Goal: Task Accomplishment & Management: Use online tool/utility

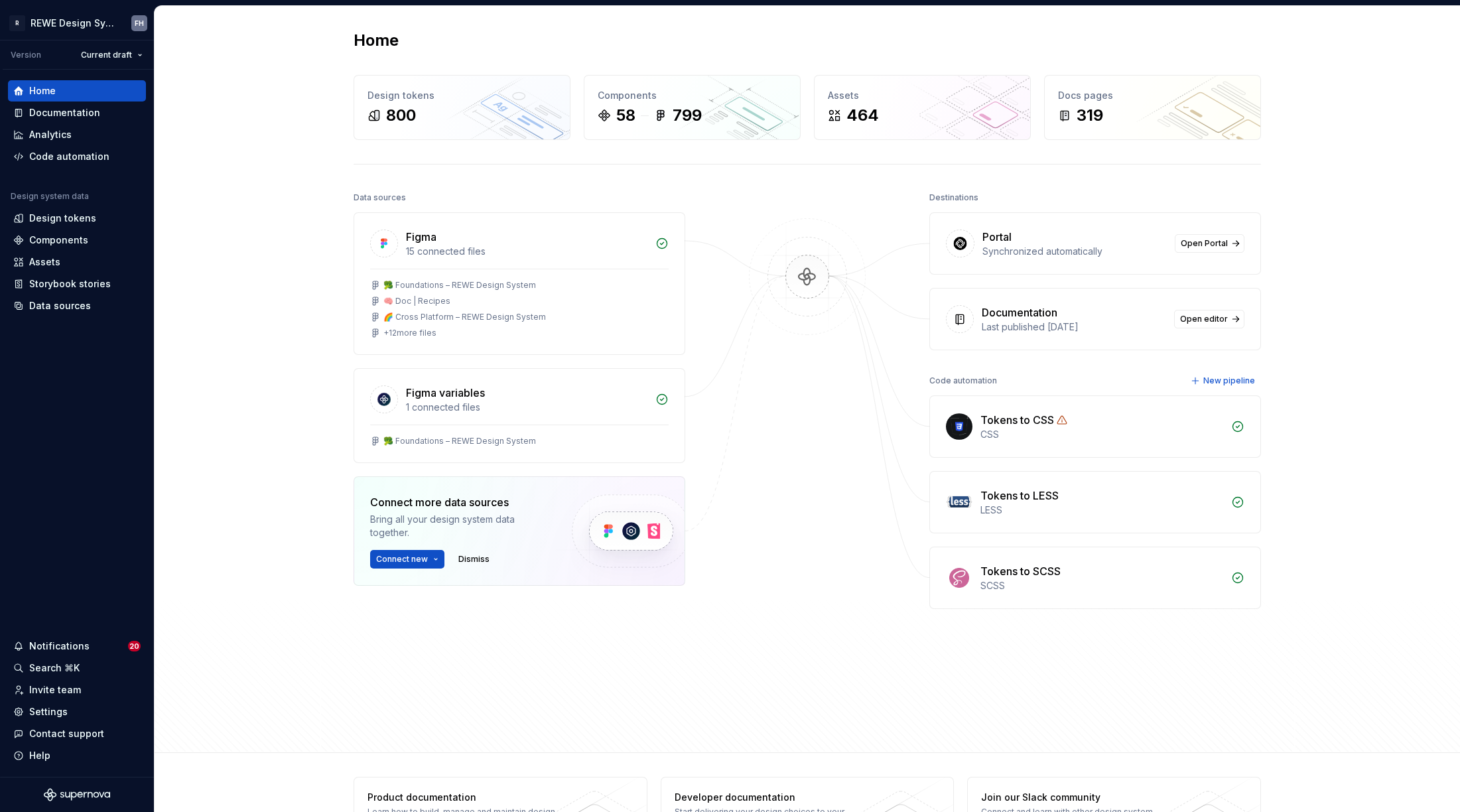
drag, startPoint x: 270, startPoint y: 202, endPoint x: 866, endPoint y: 49, distance: 615.3
click at [272, 201] on div "Home Design tokens 800 Components 58 799 Assets 464 Docs pages 319 Data sources…" at bounding box center [807, 379] width 1306 height 747
click at [80, 242] on div "Components" at bounding box center [59, 240] width 59 height 13
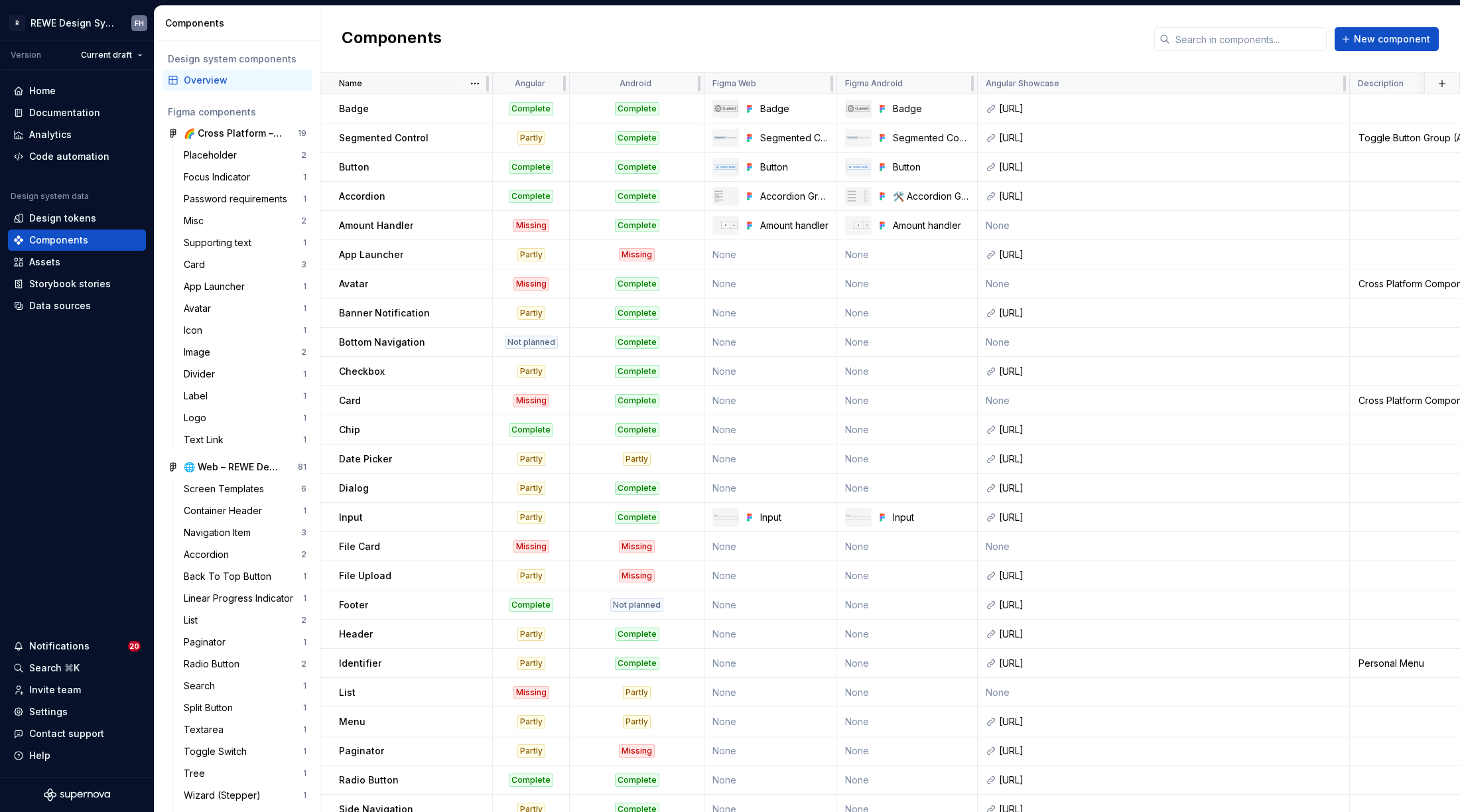
click at [445, 82] on div "Name" at bounding box center [412, 83] width 146 height 11
click at [477, 80] on html "R REWE Design System FH Version Current draft Home Documentation Analytics Code…" at bounding box center [730, 406] width 1460 height 812
click at [514, 126] on div "Sort descending" at bounding box center [533, 131] width 86 height 13
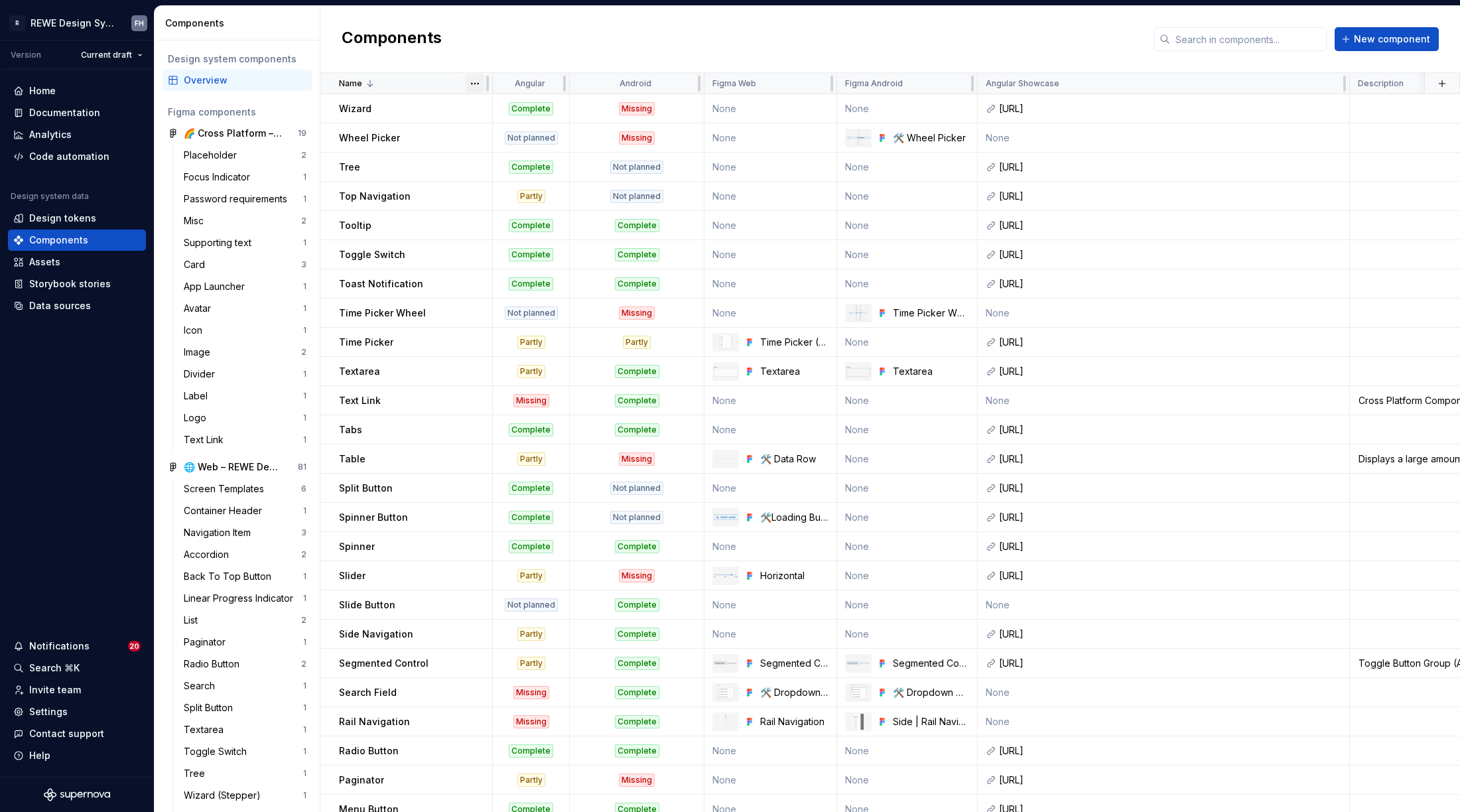
click at [478, 80] on html "R REWE Design System FH Version Current draft Home Documentation Analytics Code…" at bounding box center [730, 406] width 1460 height 812
click at [506, 105] on div "Sort ascending" at bounding box center [533, 109] width 86 height 13
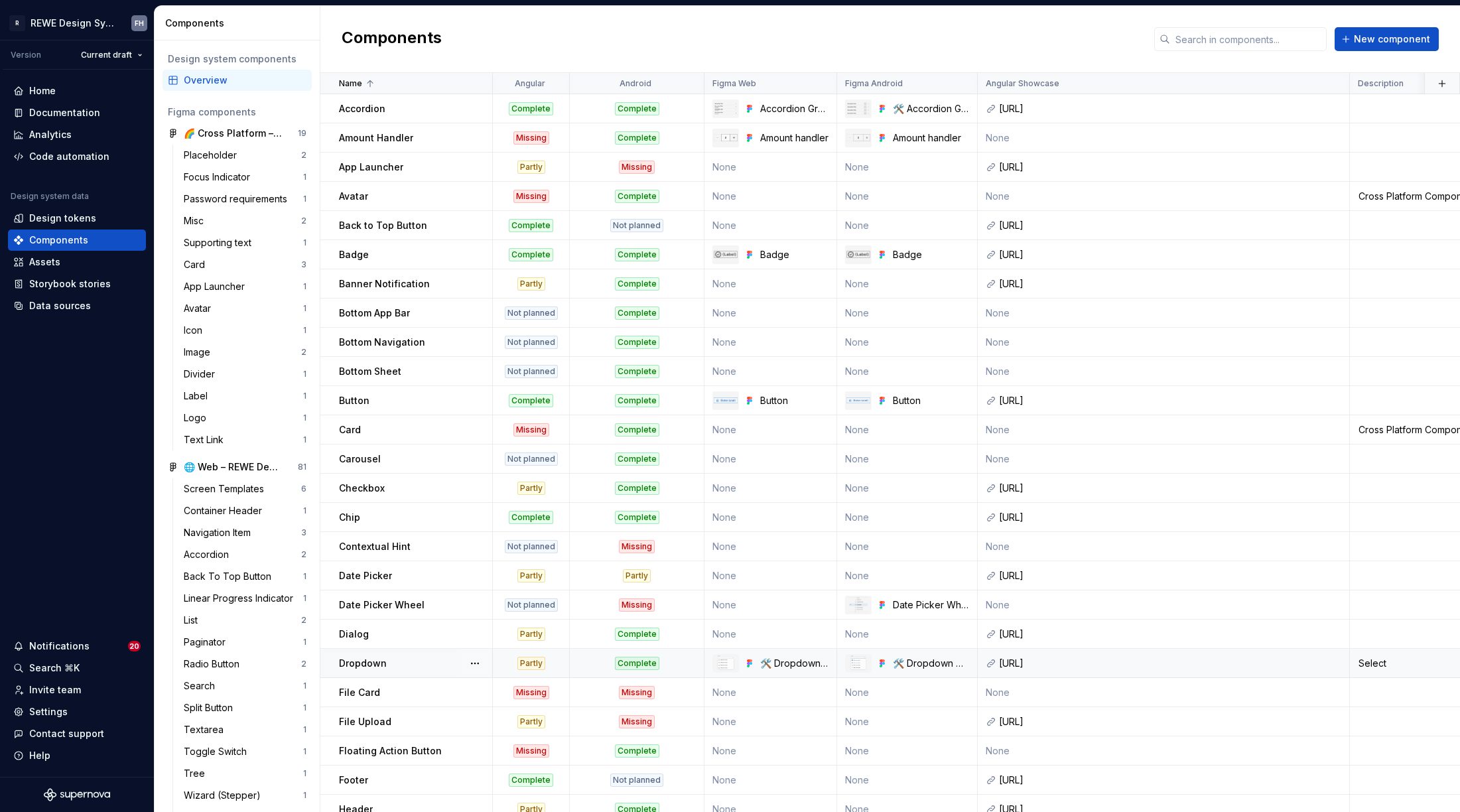
click at [408, 666] on div "Dropdown" at bounding box center [415, 663] width 153 height 13
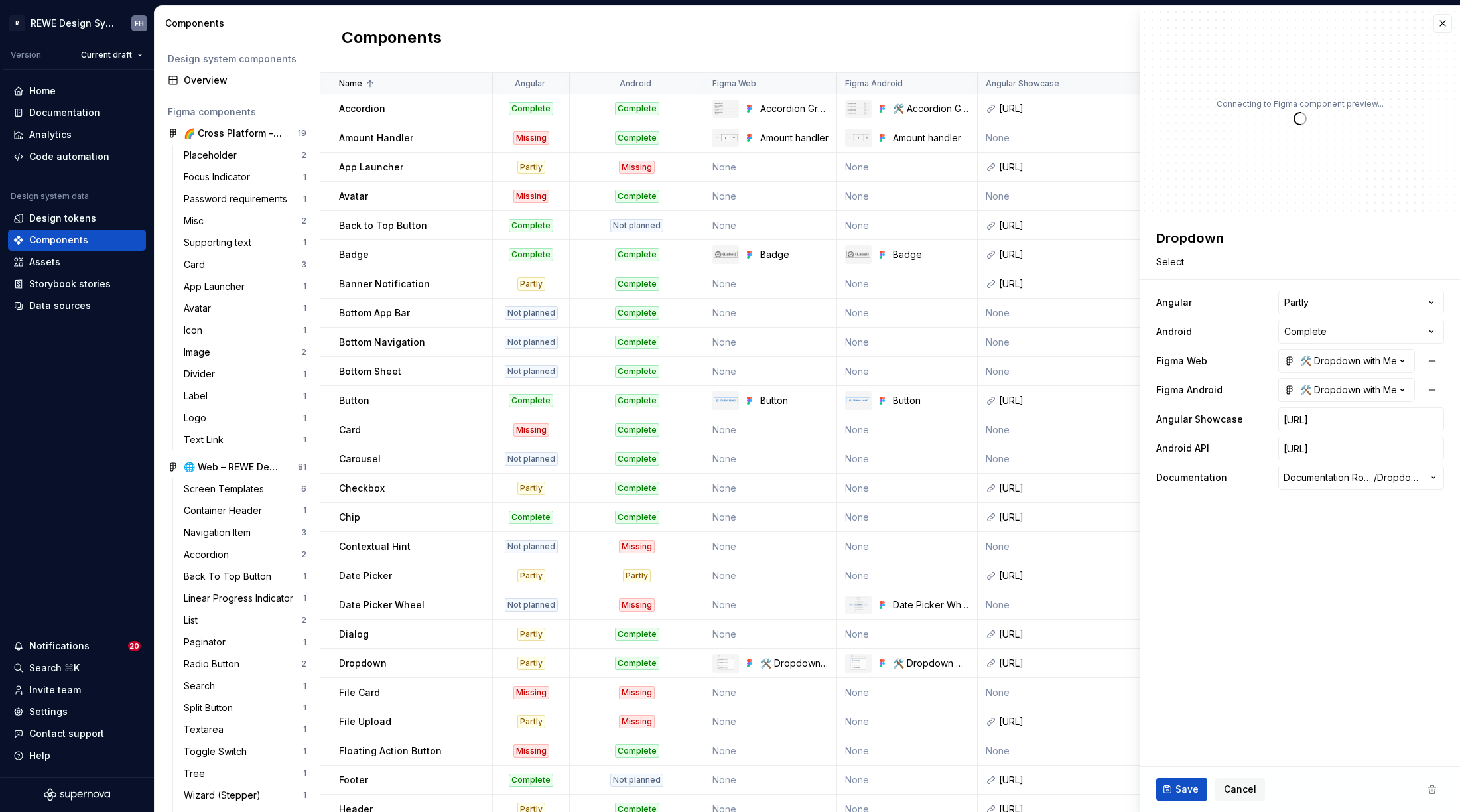
type textarea "*"
click at [1359, 328] on html "R REWE Design System FH Version Current draft Home Documentation Analytics Code…" at bounding box center [730, 406] width 1460 height 812
select select "**********"
click at [1188, 785] on span "Save" at bounding box center [1187, 789] width 23 height 13
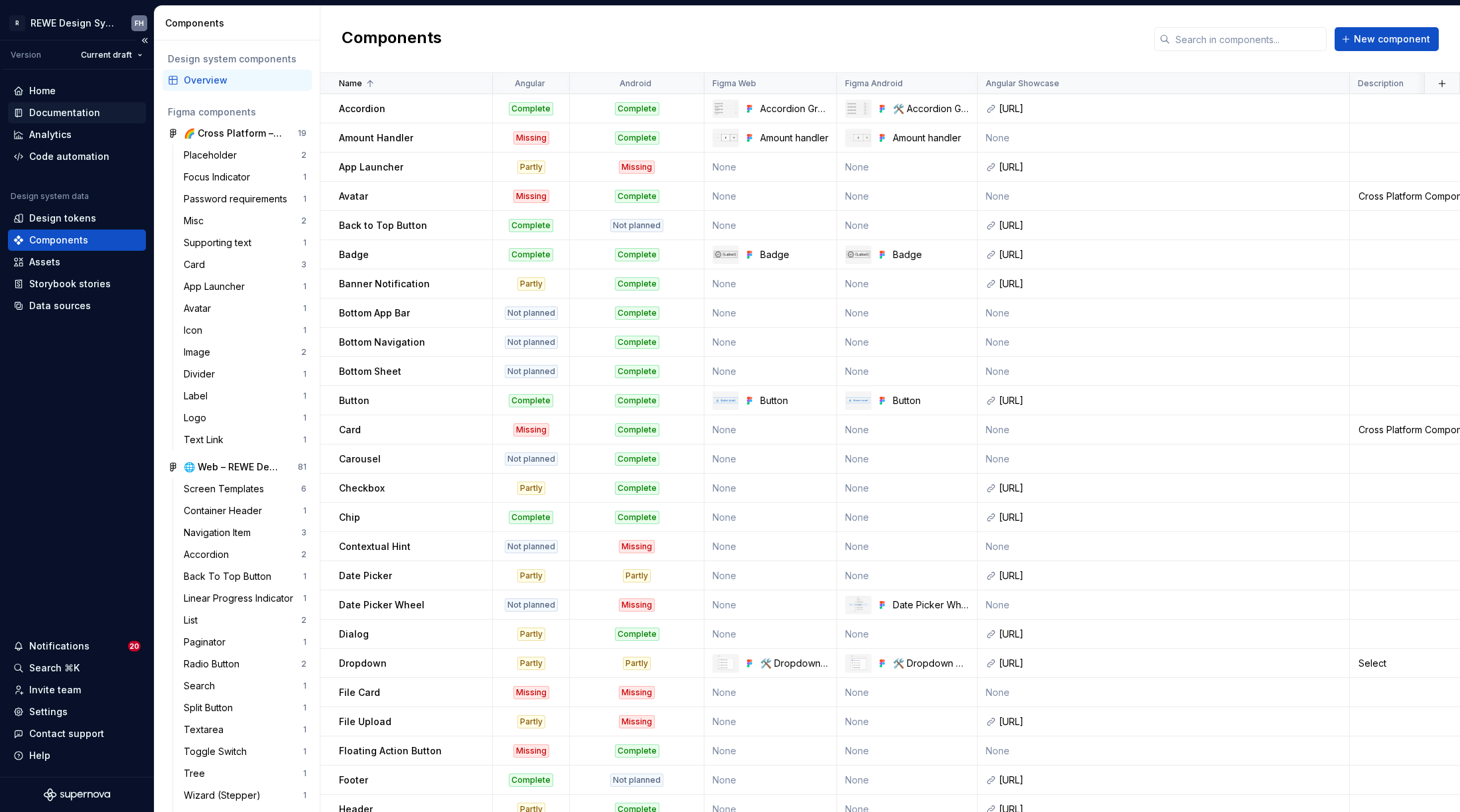
click at [57, 114] on div "Documentation" at bounding box center [64, 112] width 71 height 13
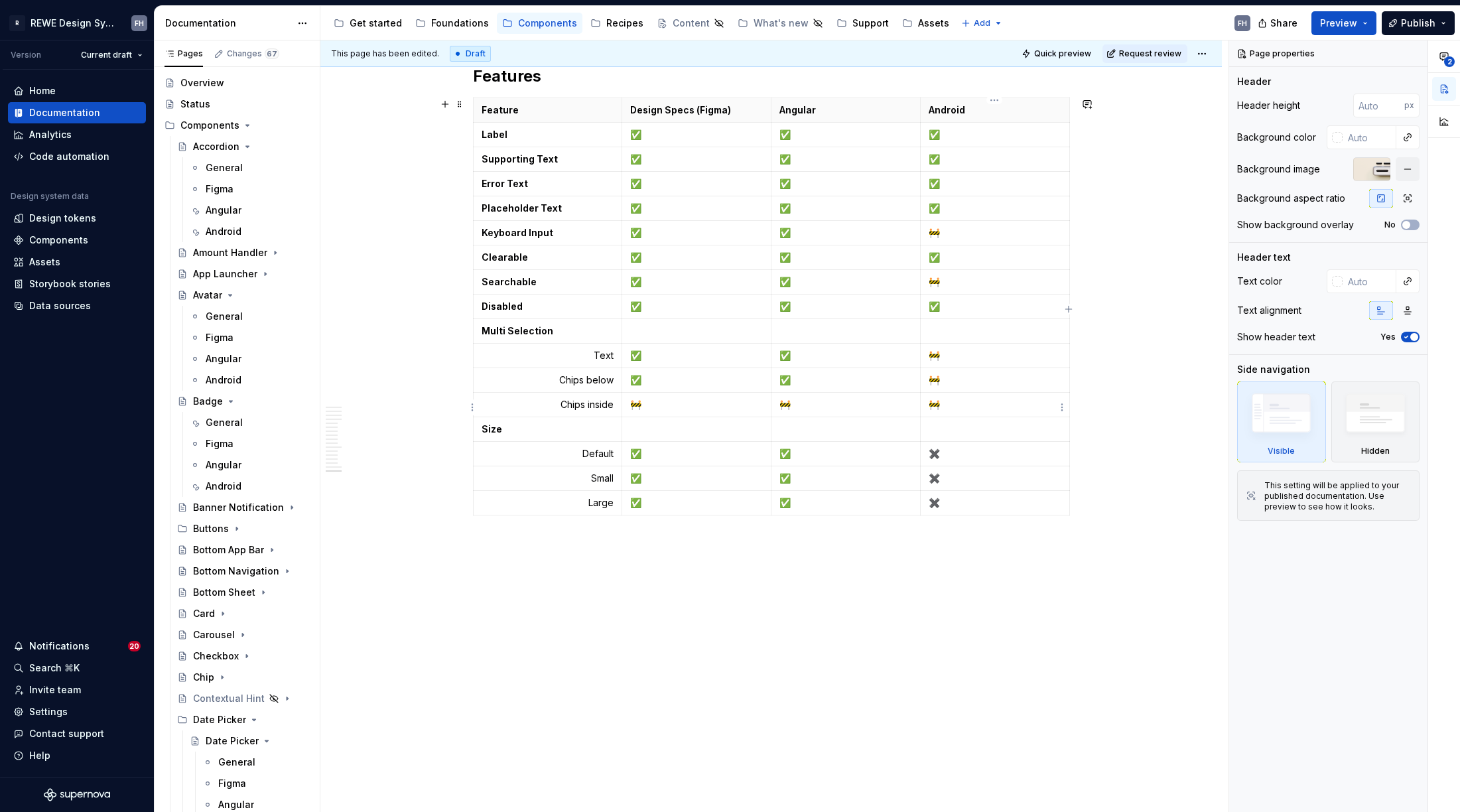
scroll to position [6695, 0]
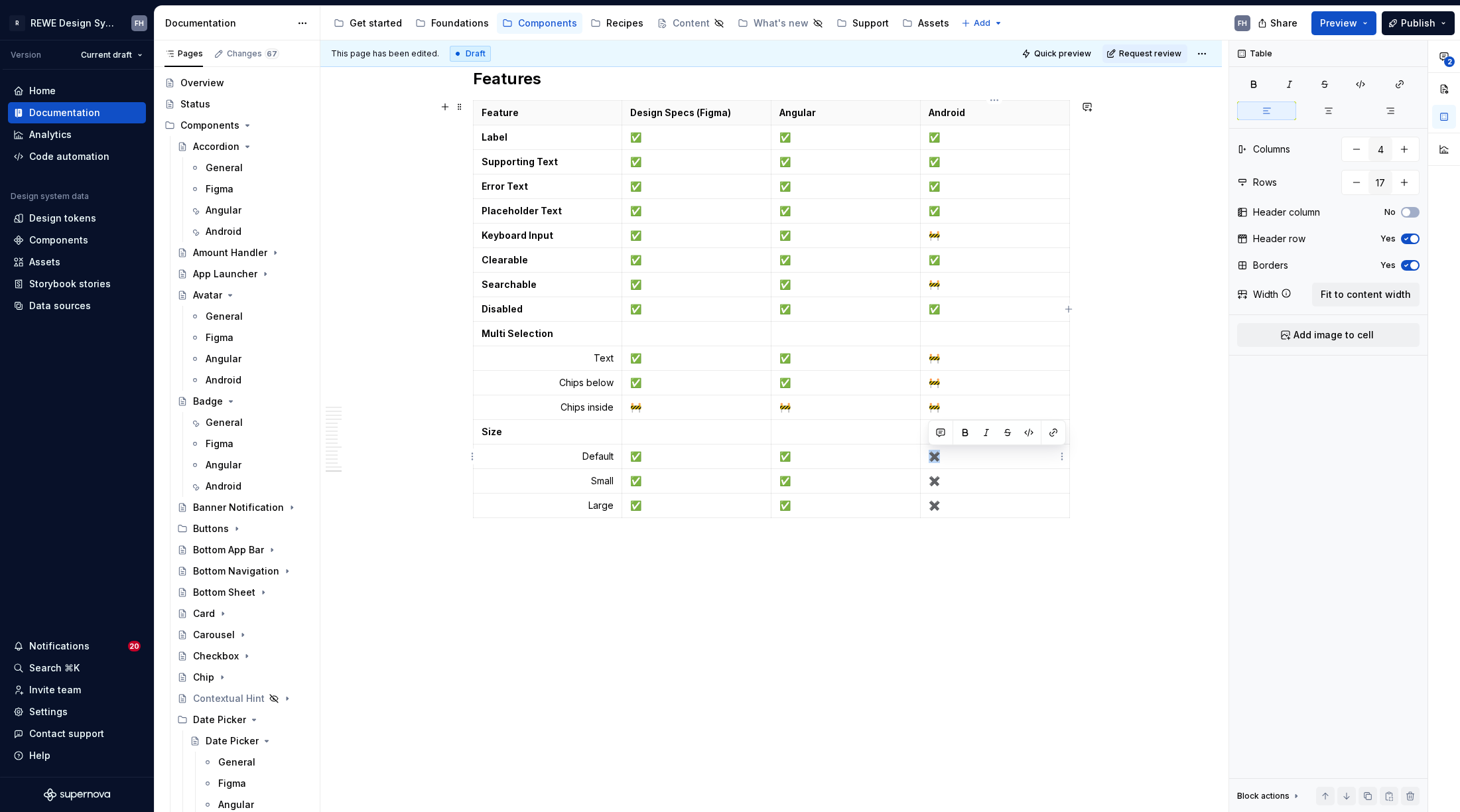
drag, startPoint x: 950, startPoint y: 454, endPoint x: 936, endPoint y: 444, distance: 17.2
click at [931, 455] on p "✖️" at bounding box center [995, 456] width 133 height 13
copy p "✖️"
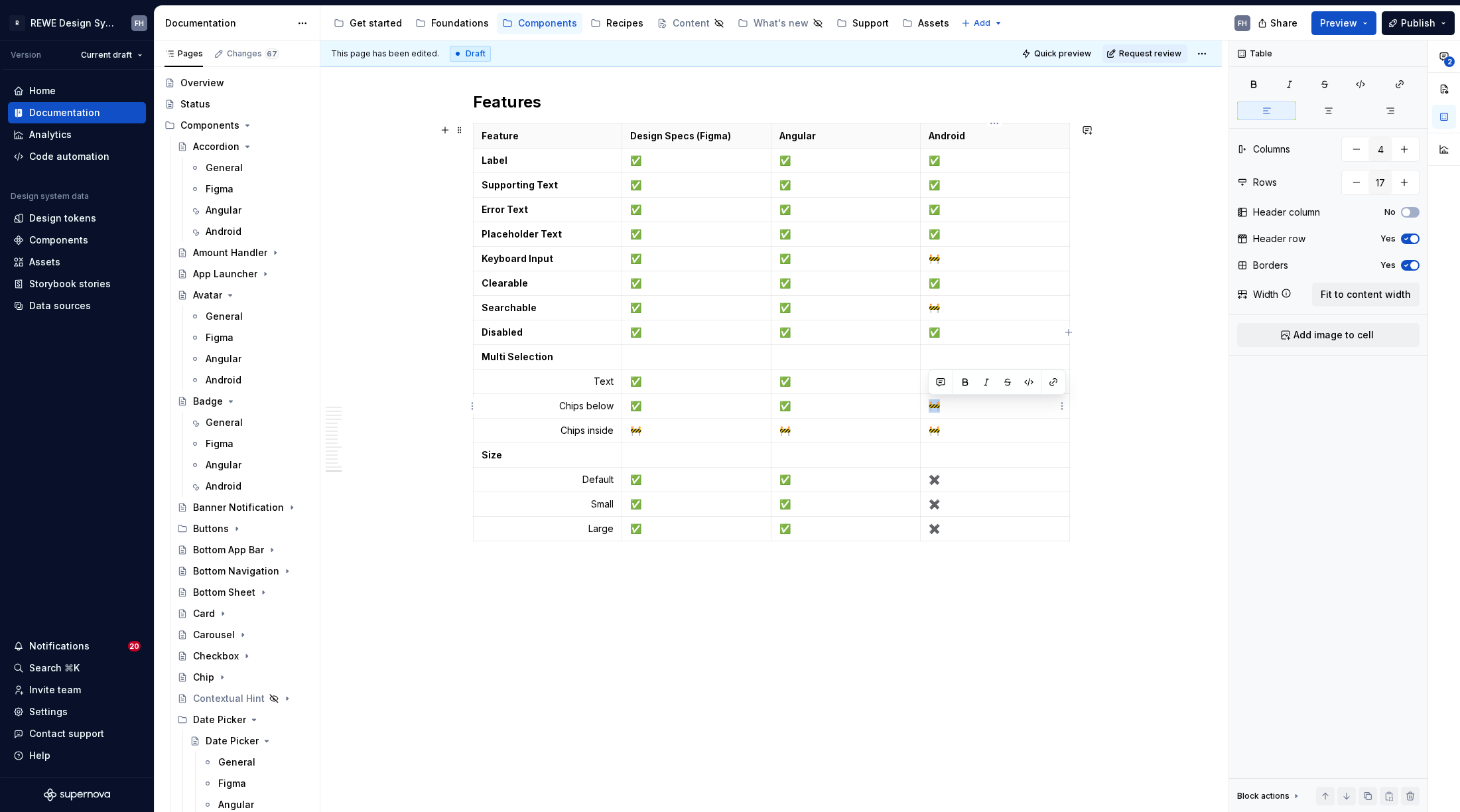
drag, startPoint x: 946, startPoint y: 407, endPoint x: 930, endPoint y: 408, distance: 16.0
click at [930, 408] on p "🚧" at bounding box center [995, 405] width 133 height 13
drag, startPoint x: 949, startPoint y: 429, endPoint x: 929, endPoint y: 430, distance: 20.0
click at [929, 430] on p "🚧" at bounding box center [995, 430] width 133 height 13
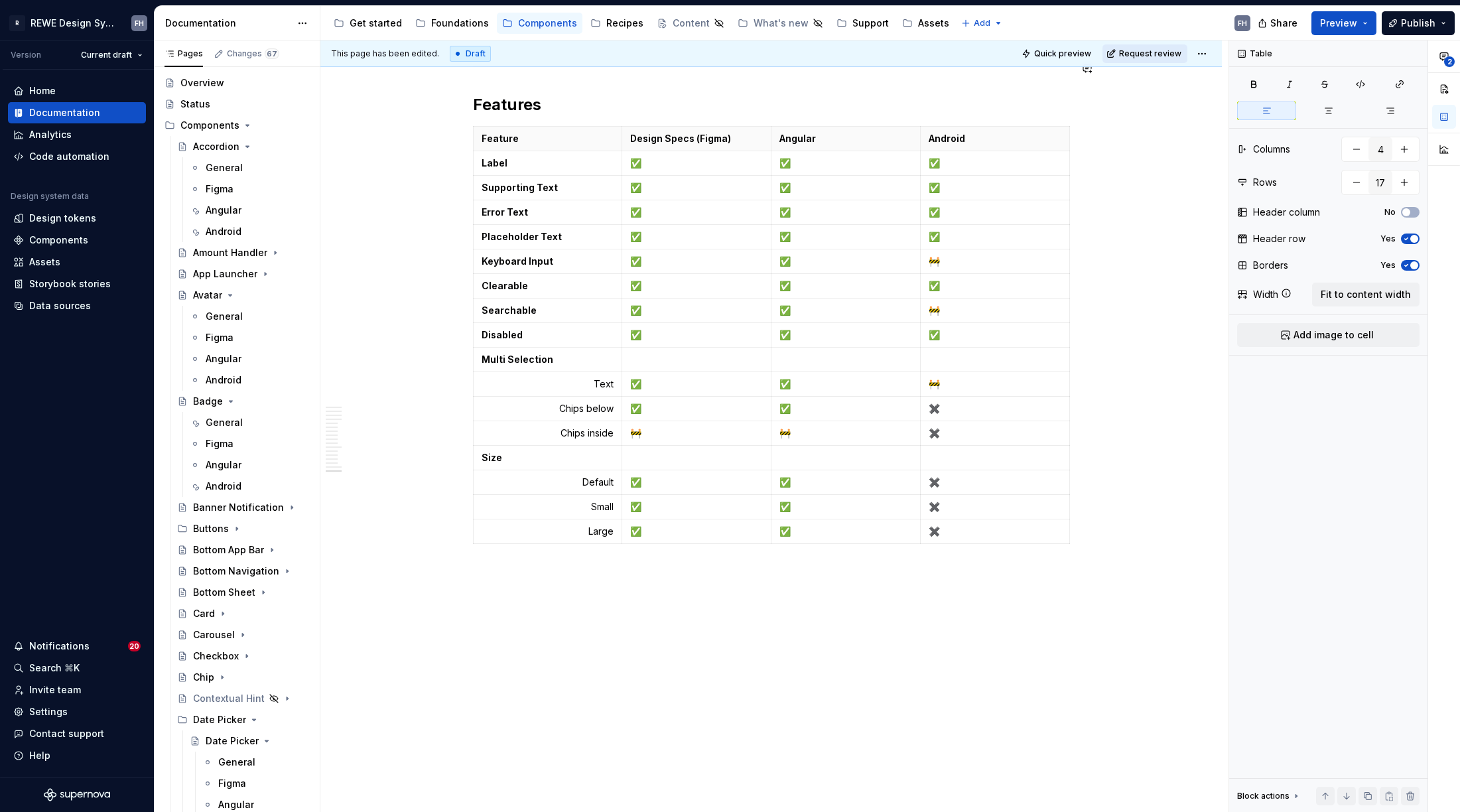
click at [1134, 58] on span "Request review" at bounding box center [1151, 54] width 62 height 11
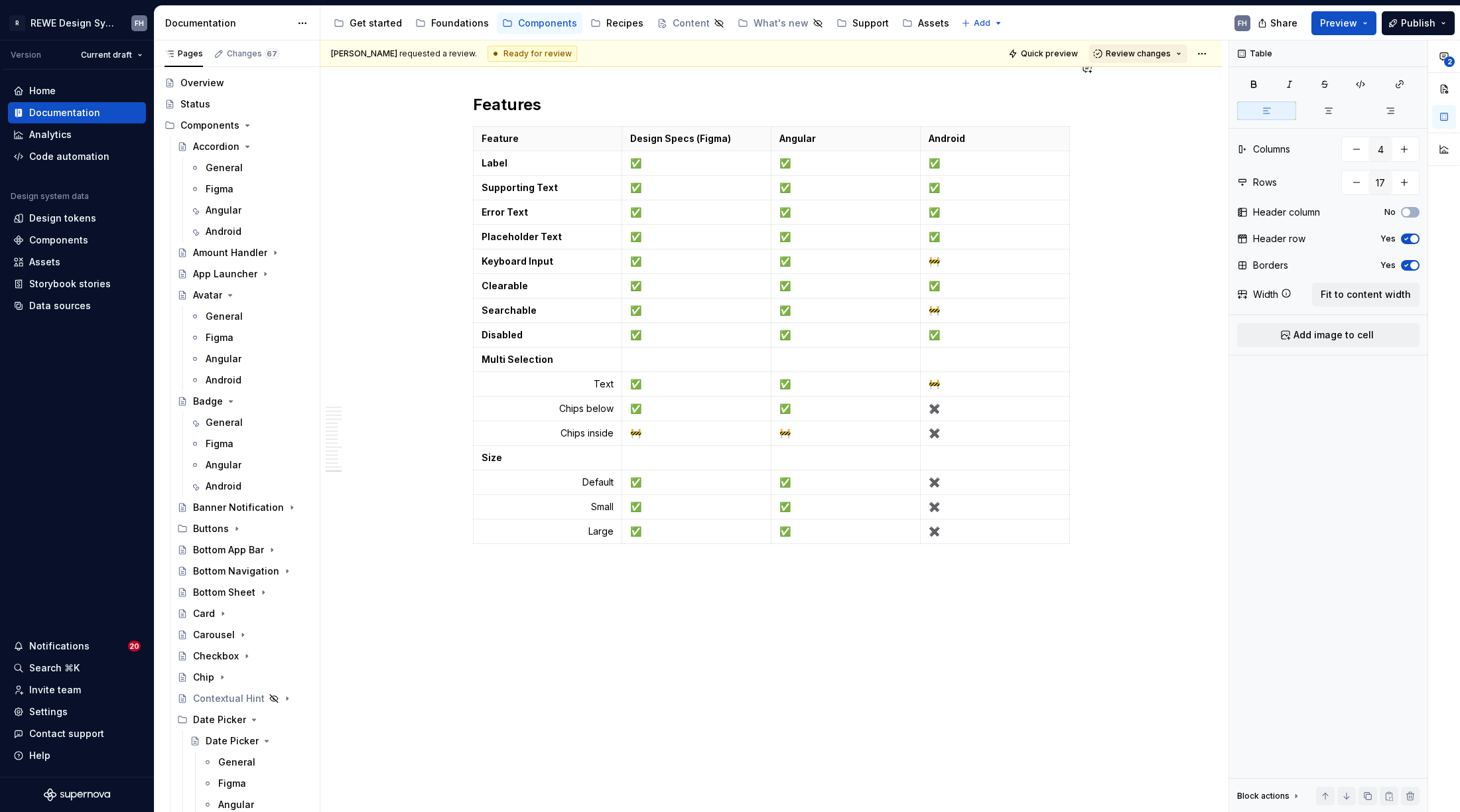
click at [1137, 53] on span "Review changes" at bounding box center [1139, 54] width 65 height 11
click at [1145, 78] on div "Approve" at bounding box center [1175, 79] width 116 height 13
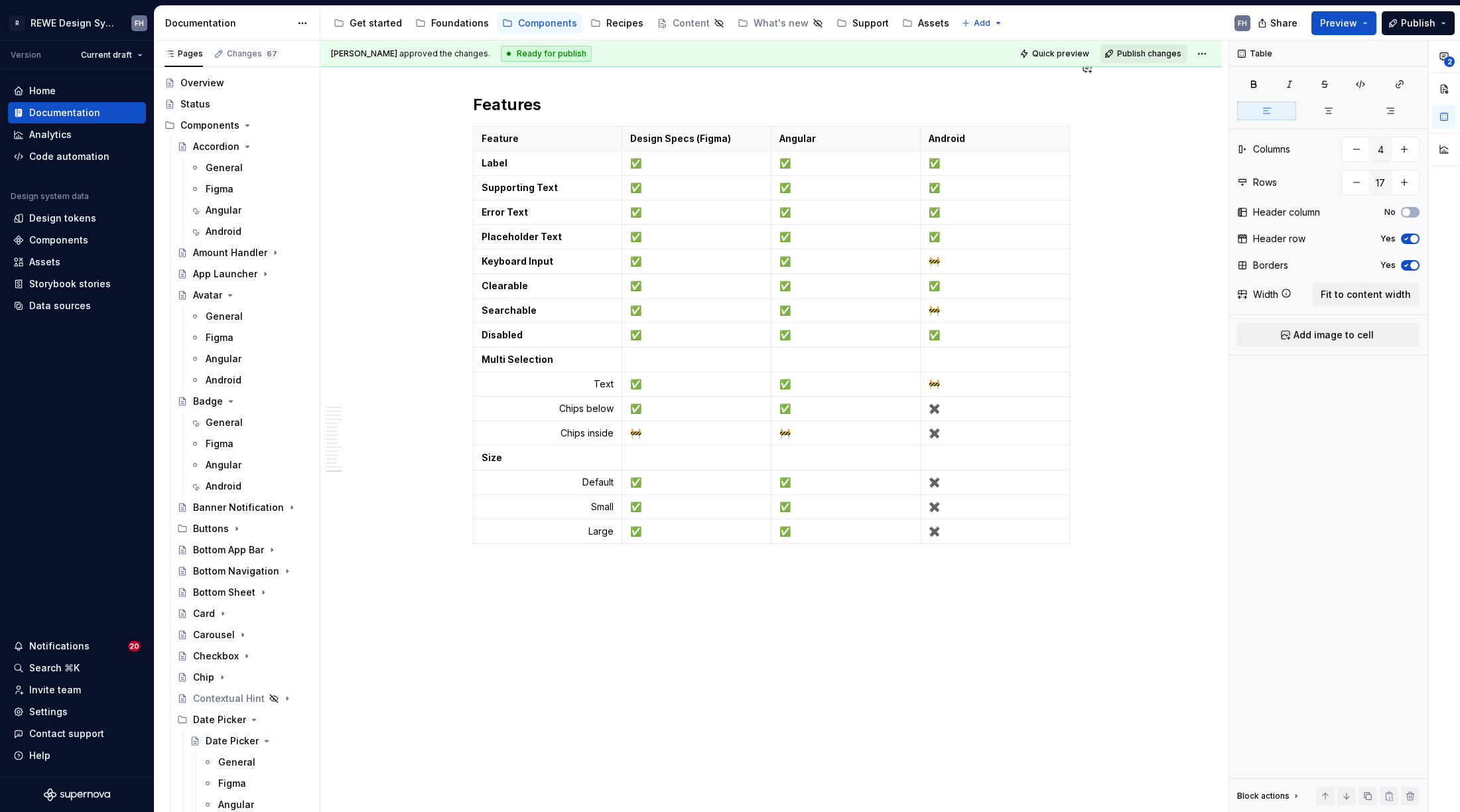
click at [1149, 52] on span "Publish changes" at bounding box center [1149, 54] width 64 height 11
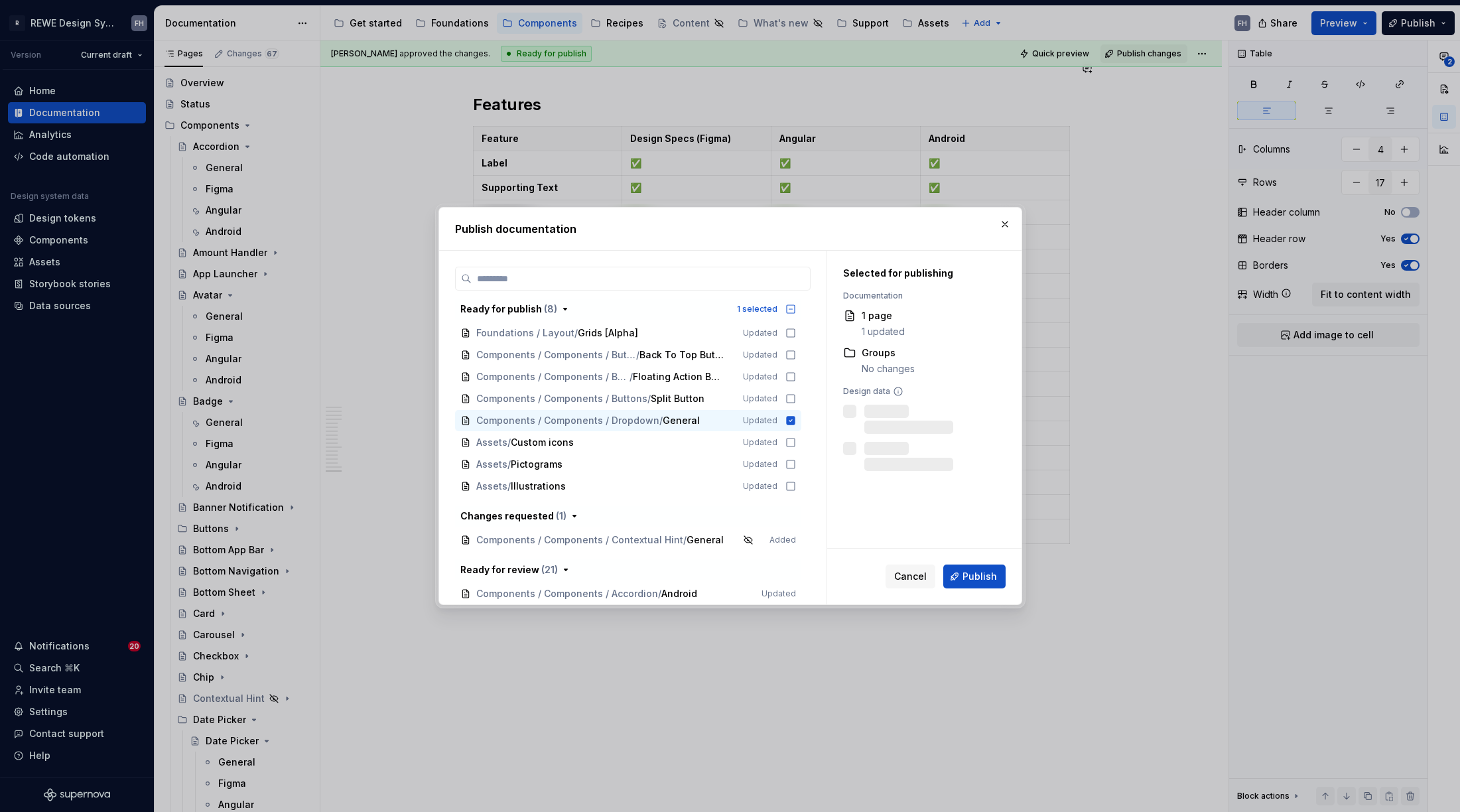
click at [978, 578] on span "Publish" at bounding box center [980, 576] width 35 height 13
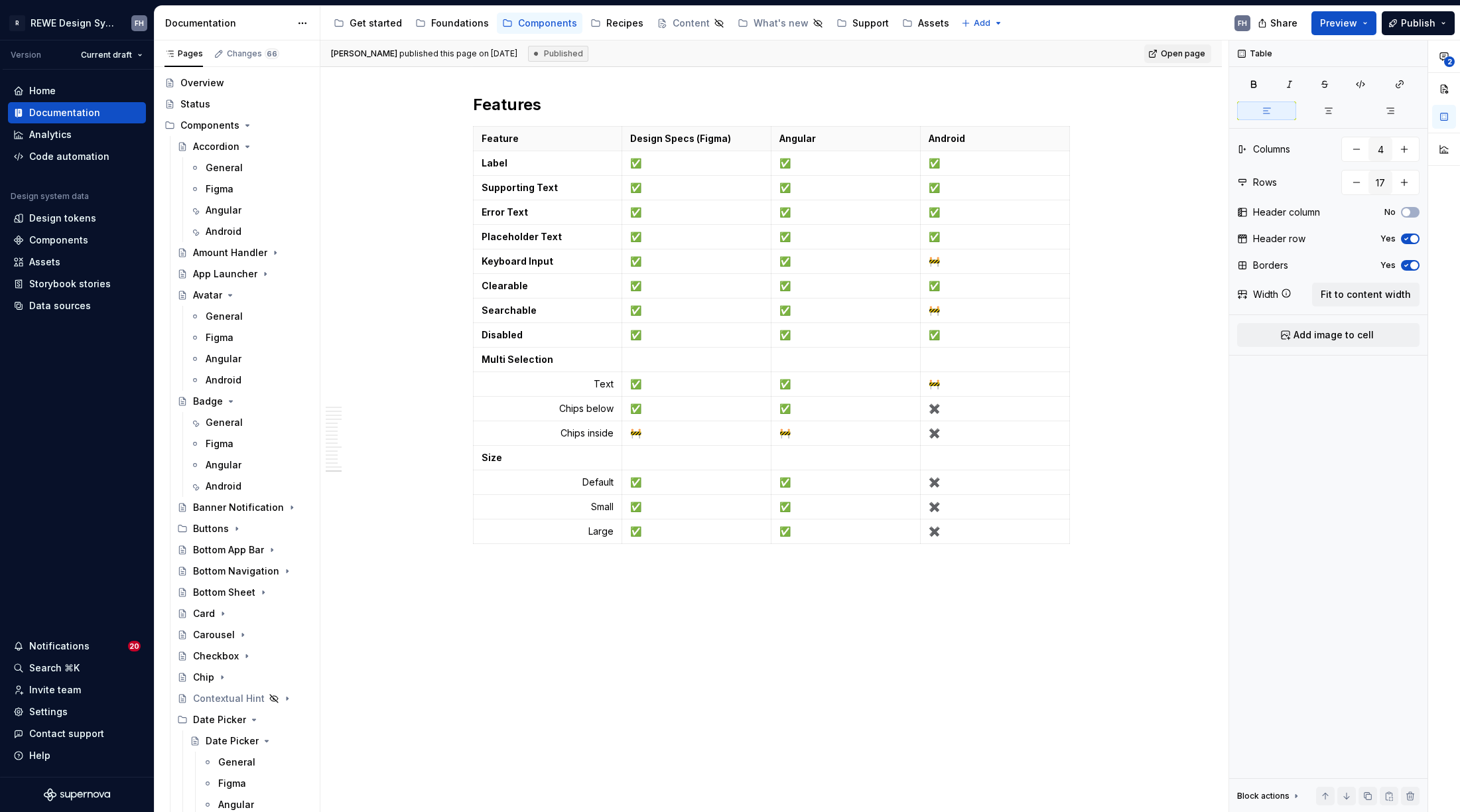
type textarea "*"
